Goal: Navigation & Orientation: Go to known website

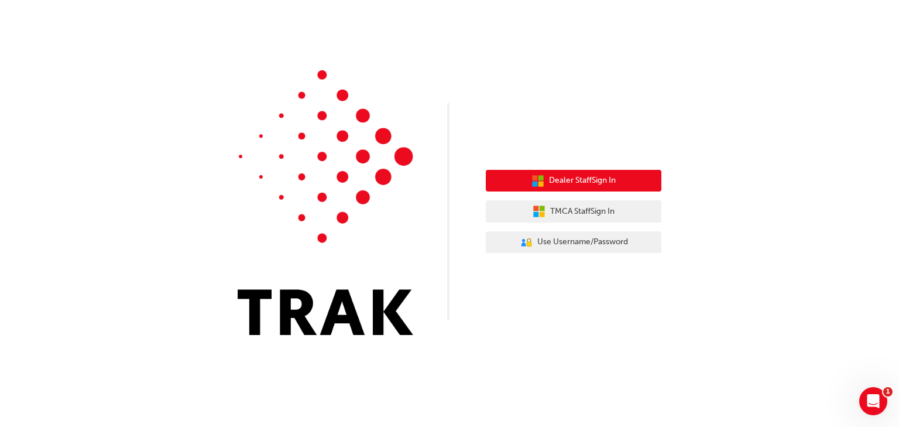
click at [566, 177] on span "Dealer Staff Sign In" at bounding box center [582, 180] width 67 height 13
